Goal: Information Seeking & Learning: Learn about a topic

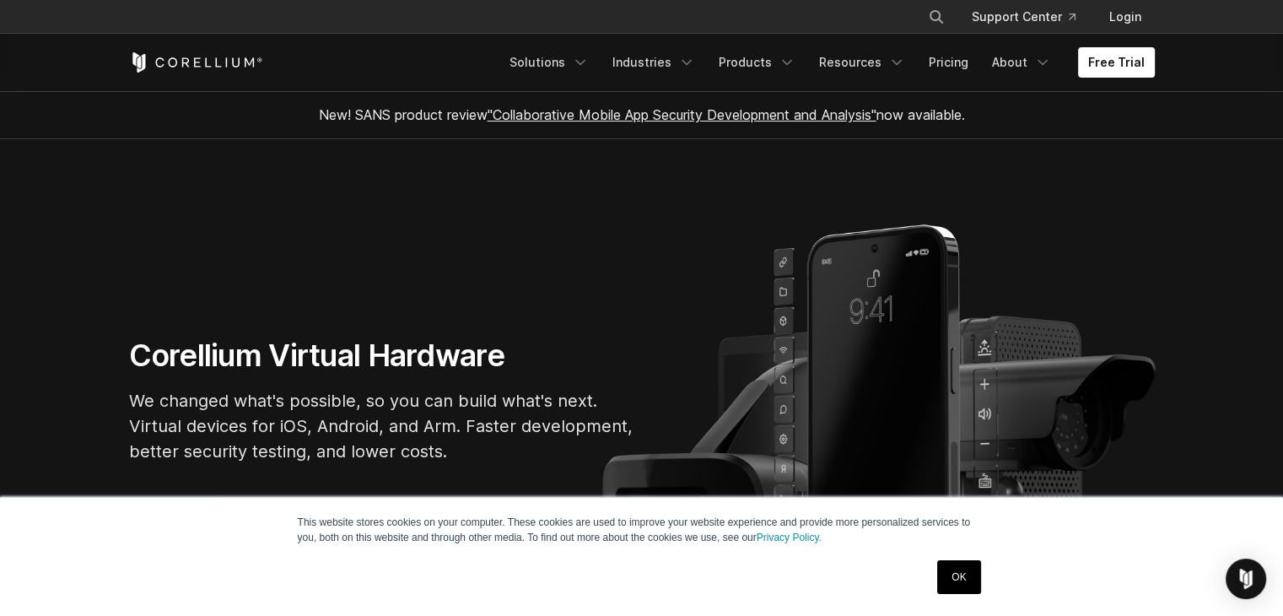
click at [965, 583] on link "OK" at bounding box center [958, 577] width 43 height 34
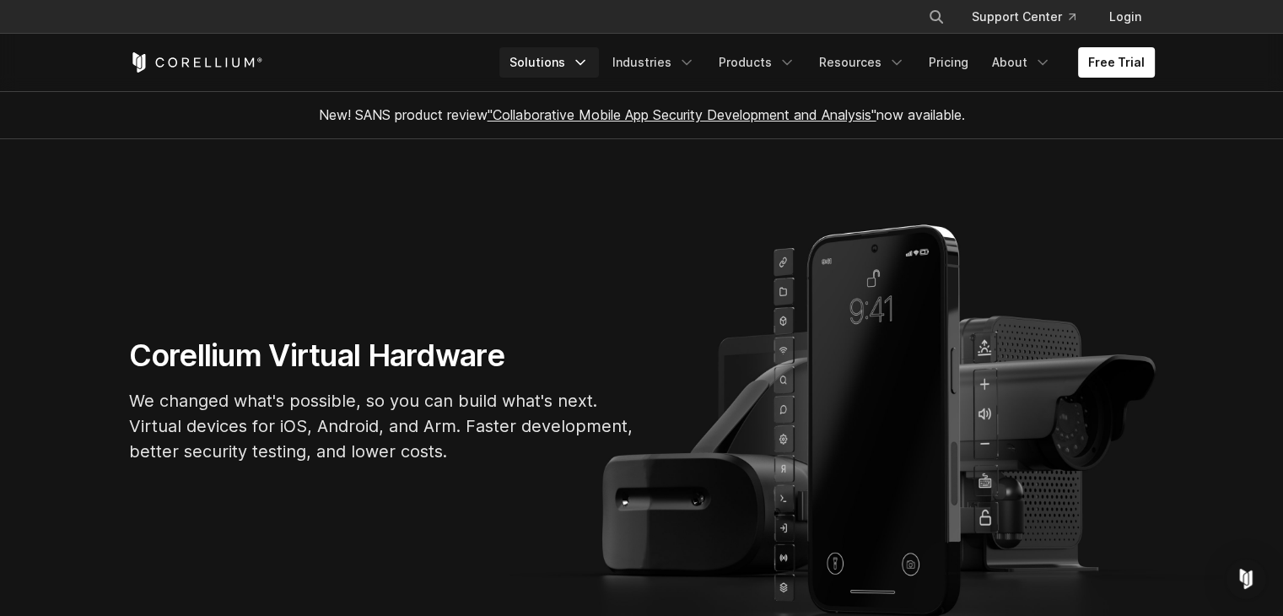
click at [573, 65] on link "Solutions" at bounding box center [549, 62] width 100 height 30
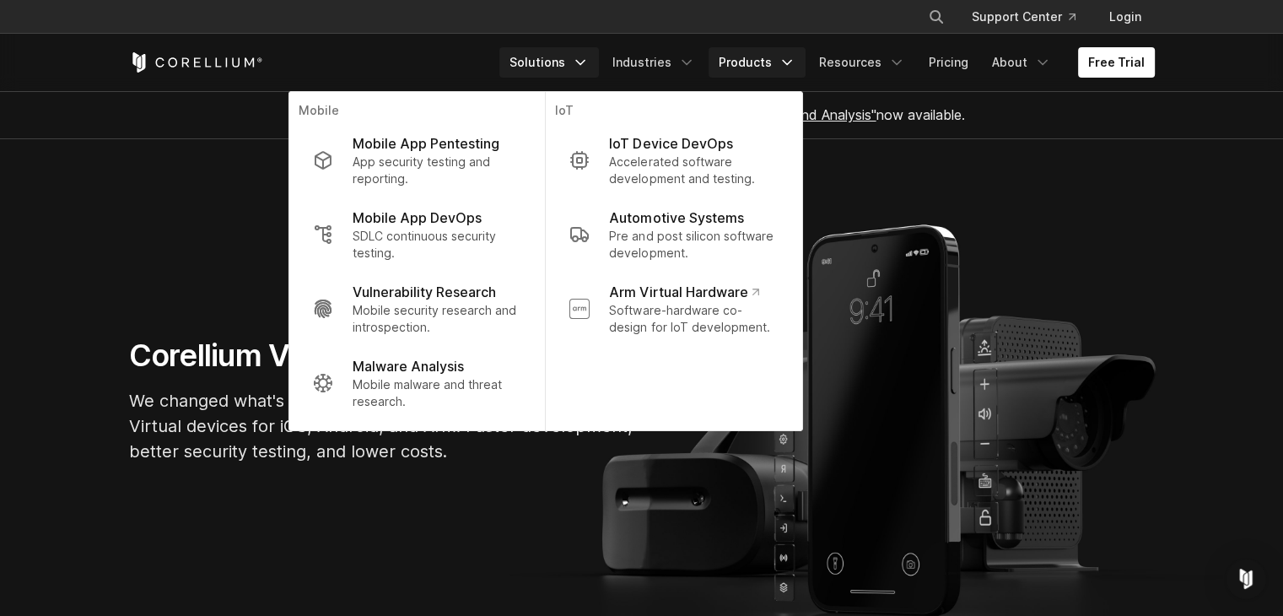
click at [795, 60] on icon "Navigation Menu" at bounding box center [786, 62] width 17 height 17
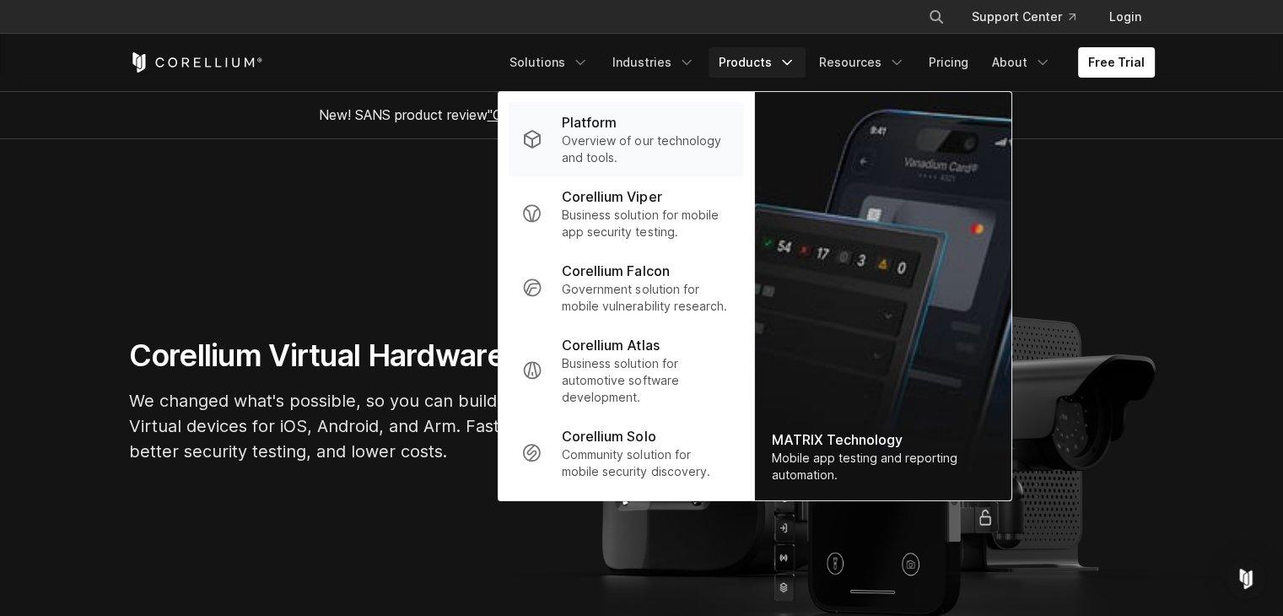
click at [688, 149] on p "Overview of our technology and tools." at bounding box center [646, 149] width 168 height 34
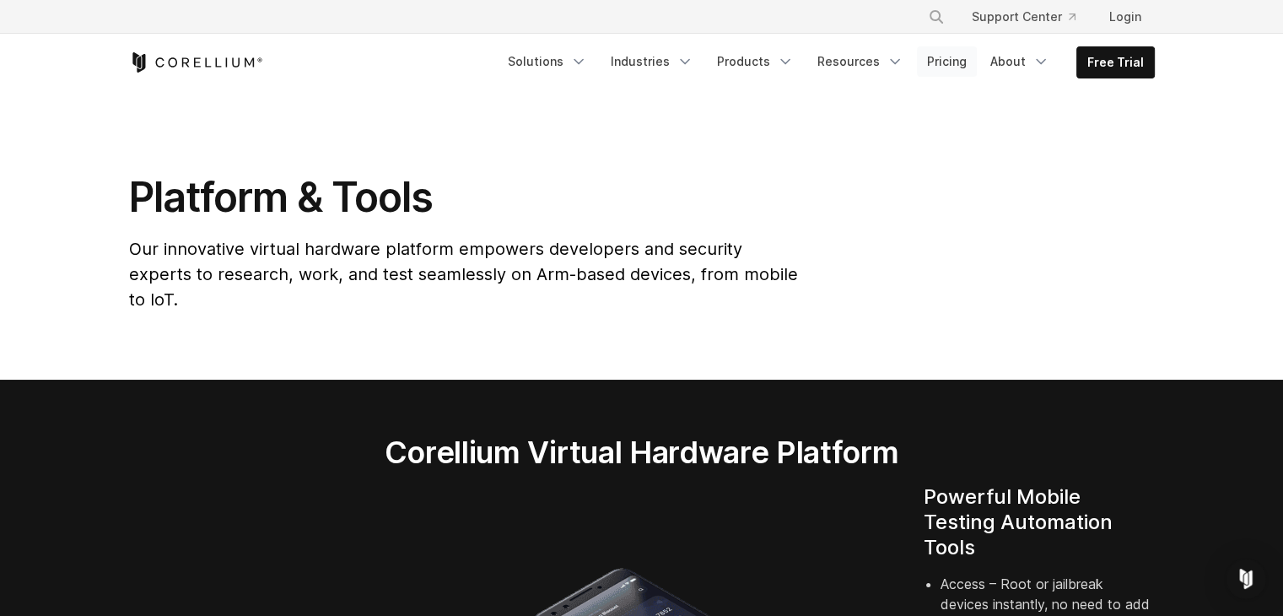
click at [947, 62] on link "Pricing" at bounding box center [947, 61] width 60 height 30
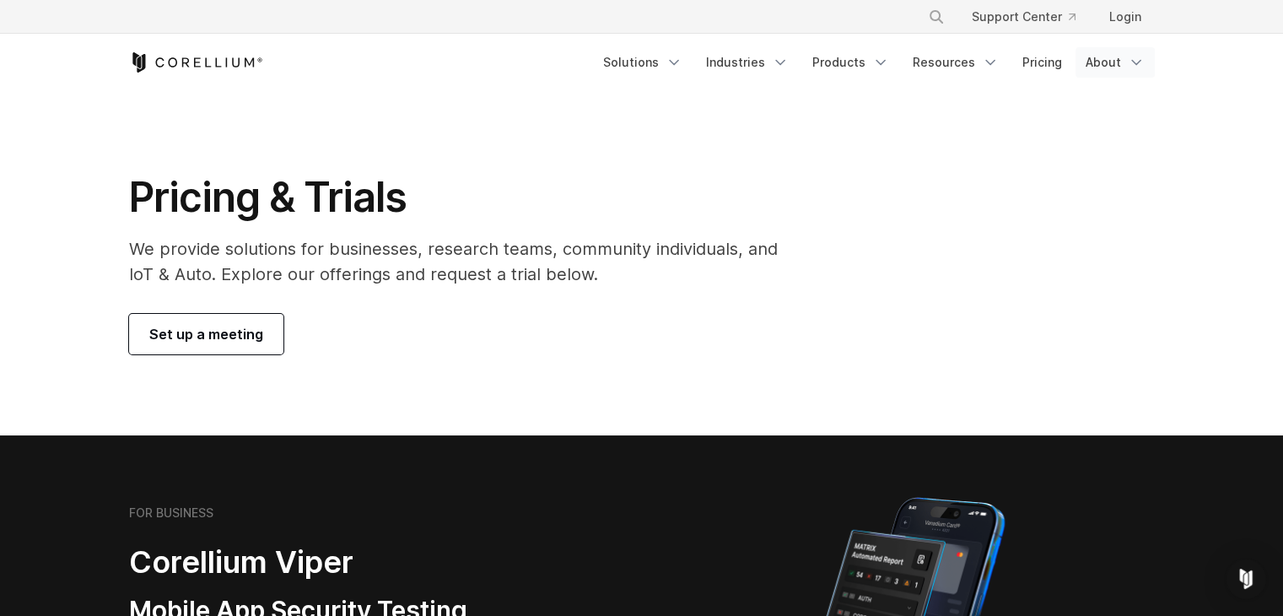
click at [1090, 59] on link "About" at bounding box center [1114, 62] width 79 height 30
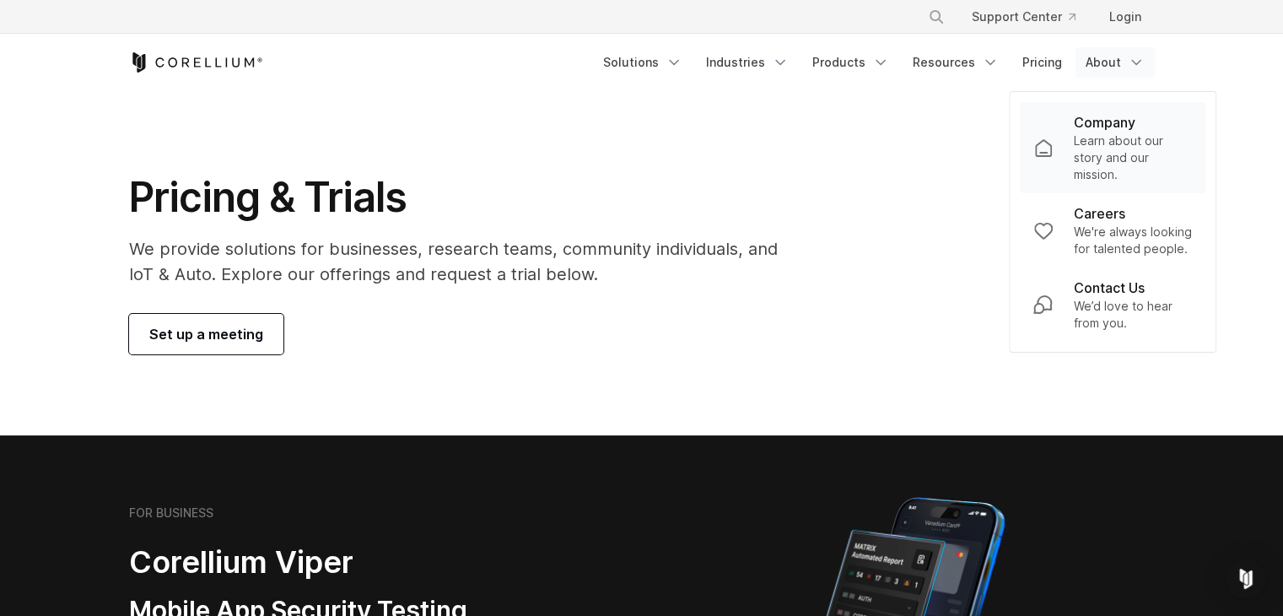
click at [1096, 133] on p "Learn about our story and our mission." at bounding box center [1132, 157] width 119 height 51
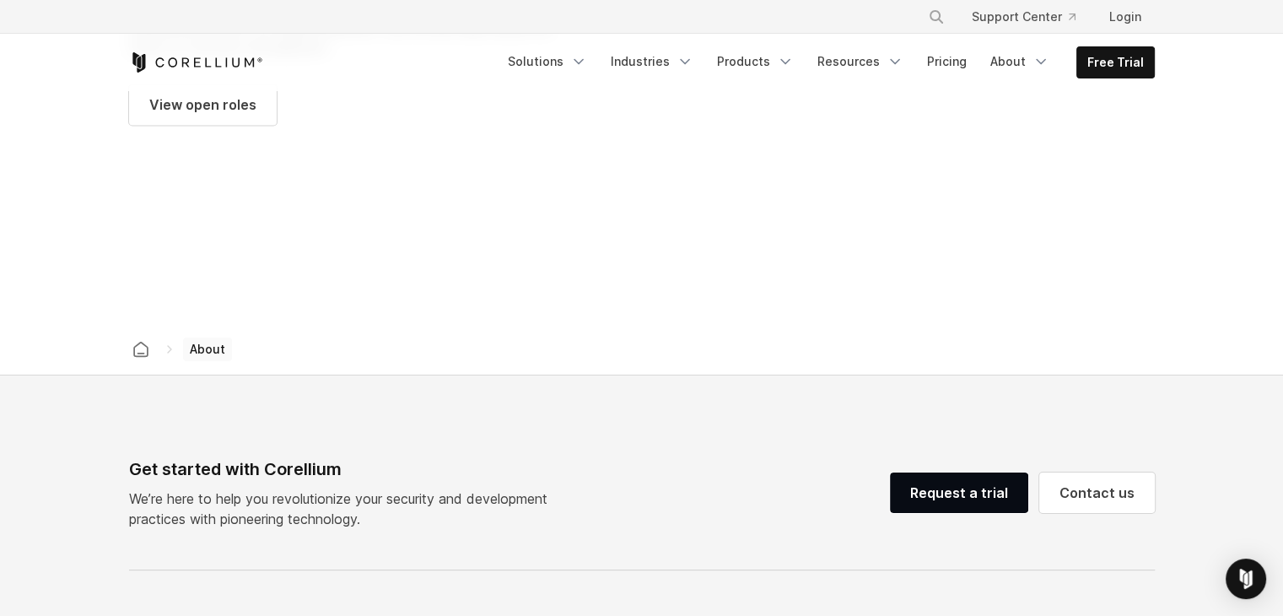
scroll to position [2951, 0]
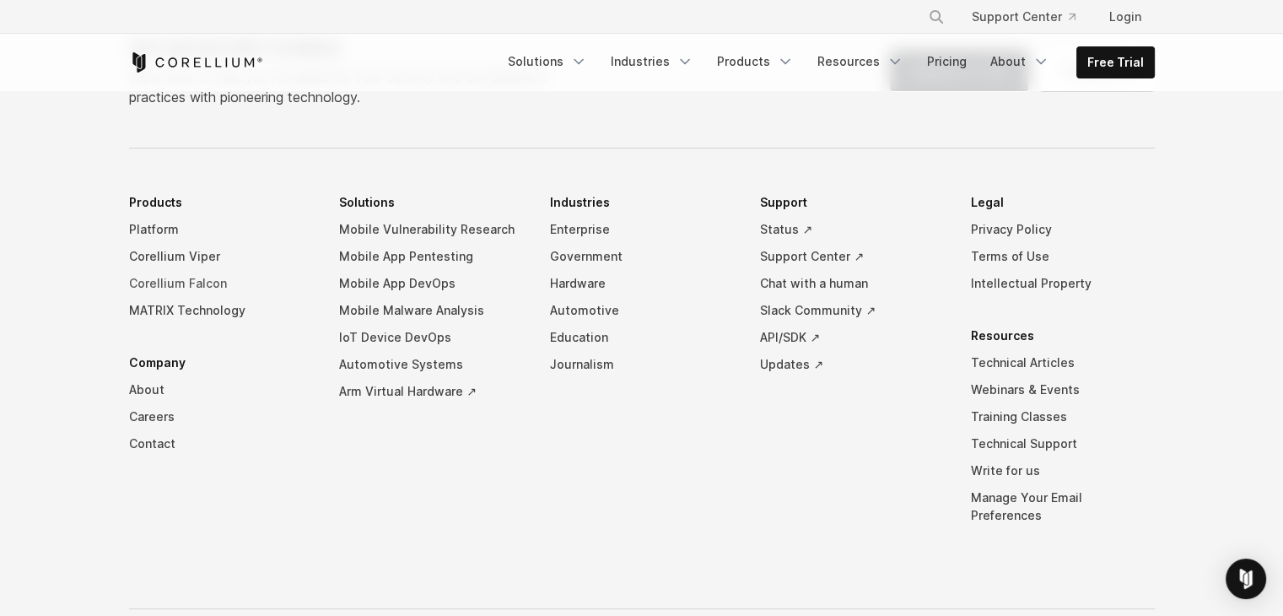
click at [213, 270] on link "Corellium Falcon" at bounding box center [221, 283] width 184 height 27
